Goal: Find specific page/section: Find specific page/section

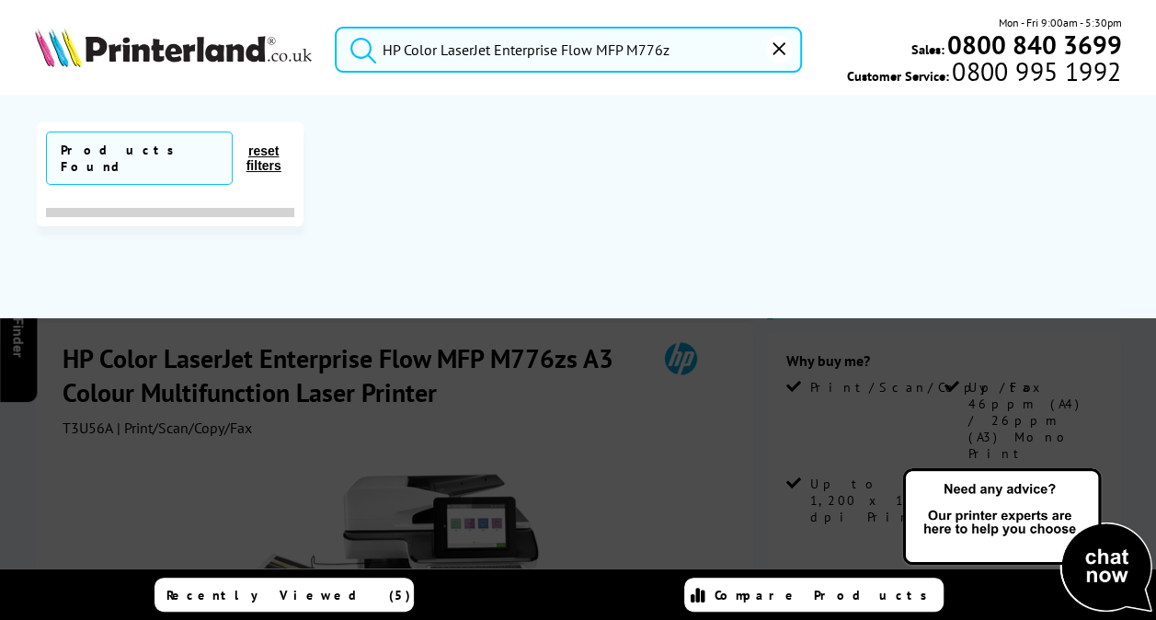
type input "HP Color LaserJet Enterprise Flow MFP M776z"
click at [336, 27] on button "submit" at bounding box center [359, 47] width 46 height 40
click at [680, 45] on input "HP Color LaserJet Enterprise Flow MFP M776z" at bounding box center [568, 50] width 467 height 46
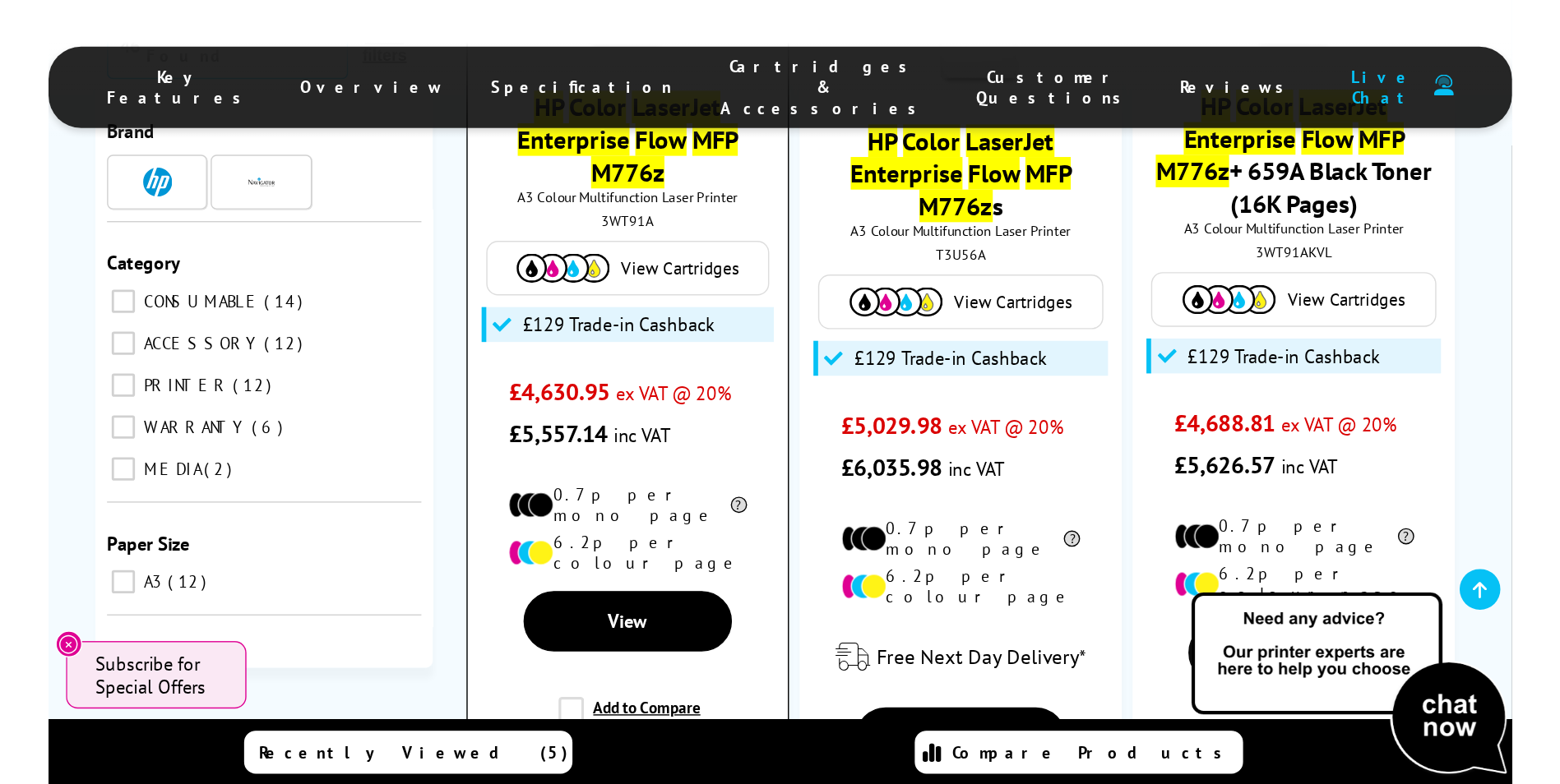
scroll to position [332, 0]
